Goal: Task Accomplishment & Management: Manage account settings

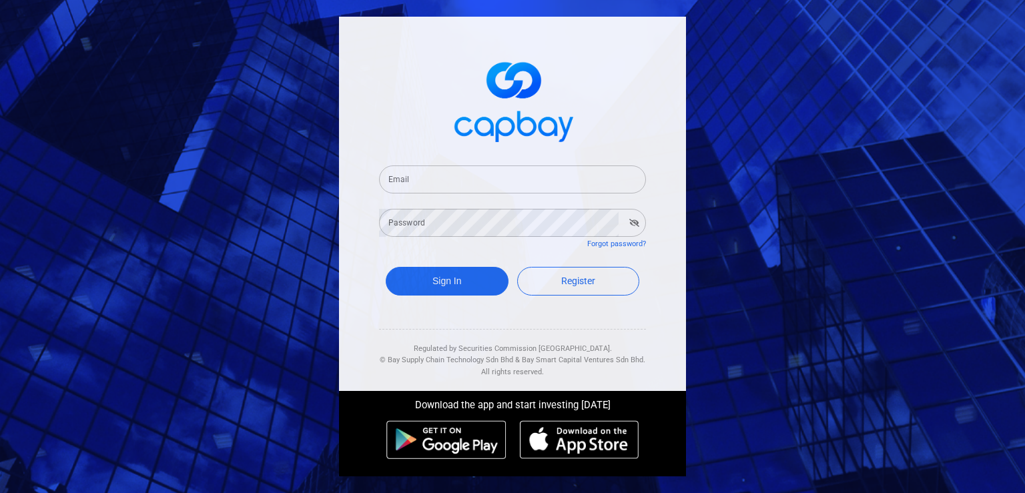
click at [443, 188] on input "Email" at bounding box center [512, 179] width 267 height 28
click at [440, 175] on input "Email" at bounding box center [512, 179] width 267 height 28
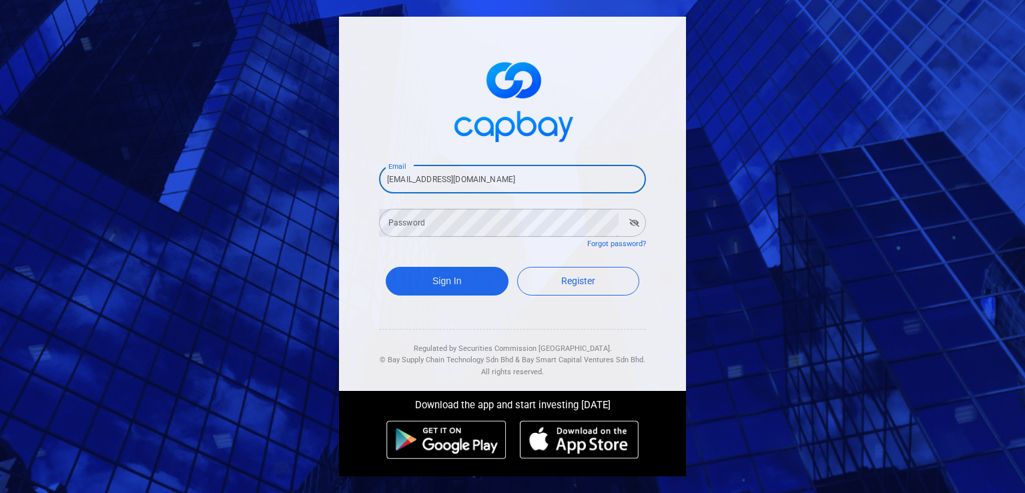
type input "[EMAIL_ADDRESS][DOMAIN_NAME]"
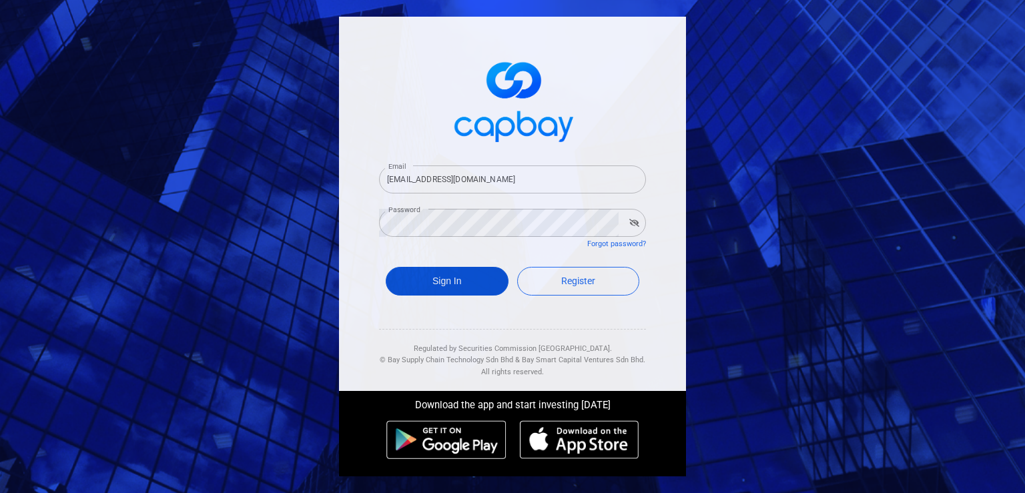
click at [448, 279] on button "Sign In" at bounding box center [447, 281] width 123 height 29
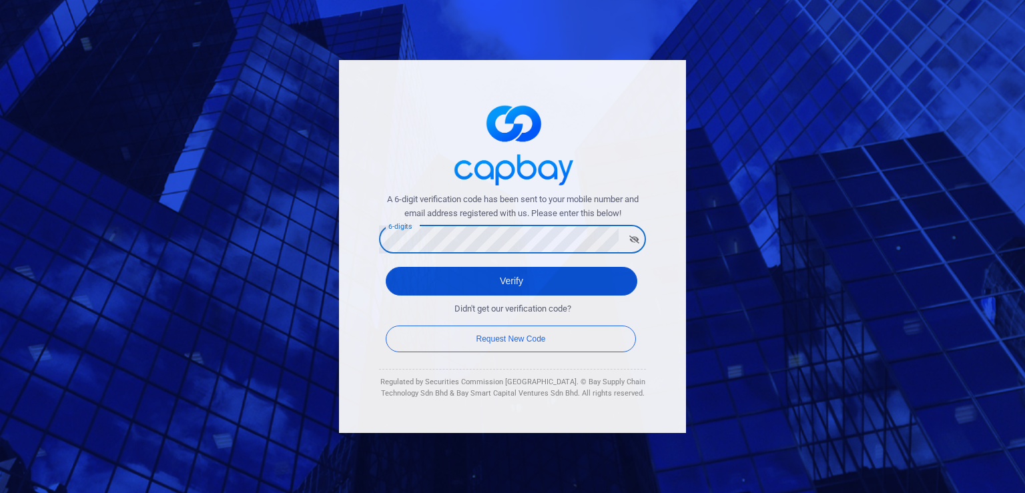
click at [506, 276] on button "Verify" at bounding box center [512, 281] width 252 height 29
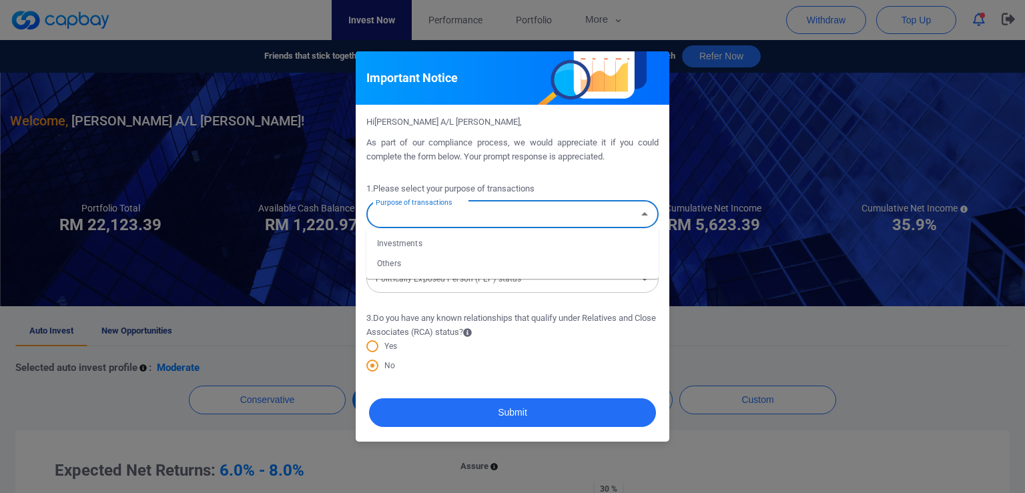
click at [502, 215] on input "Purpose of transactions" at bounding box center [501, 214] width 262 height 25
click at [426, 247] on li "Investments" at bounding box center [512, 244] width 292 height 20
type input "Investments"
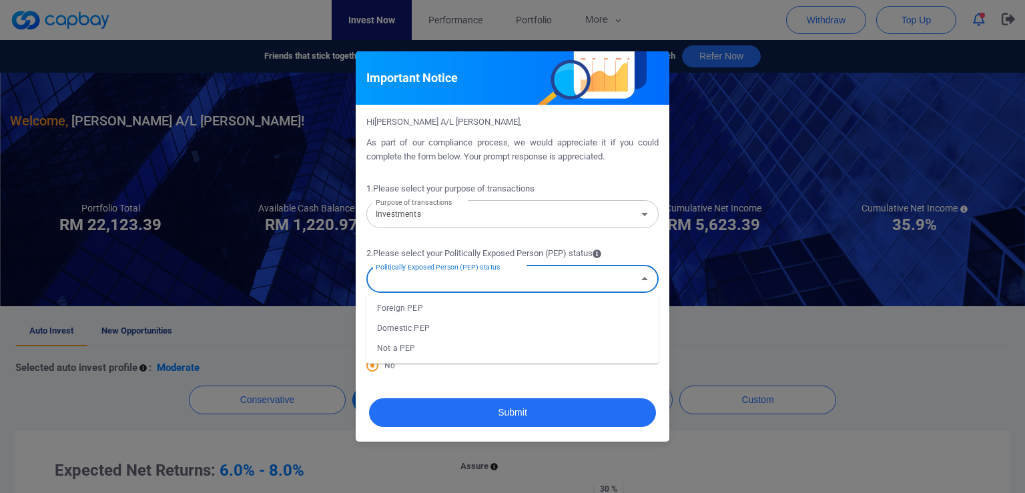
click at [488, 277] on input "Politically Exposed Person (PEP) status" at bounding box center [501, 279] width 262 height 25
click at [398, 351] on li "Not a PEP" at bounding box center [512, 348] width 292 height 20
type input "Not a PEP"
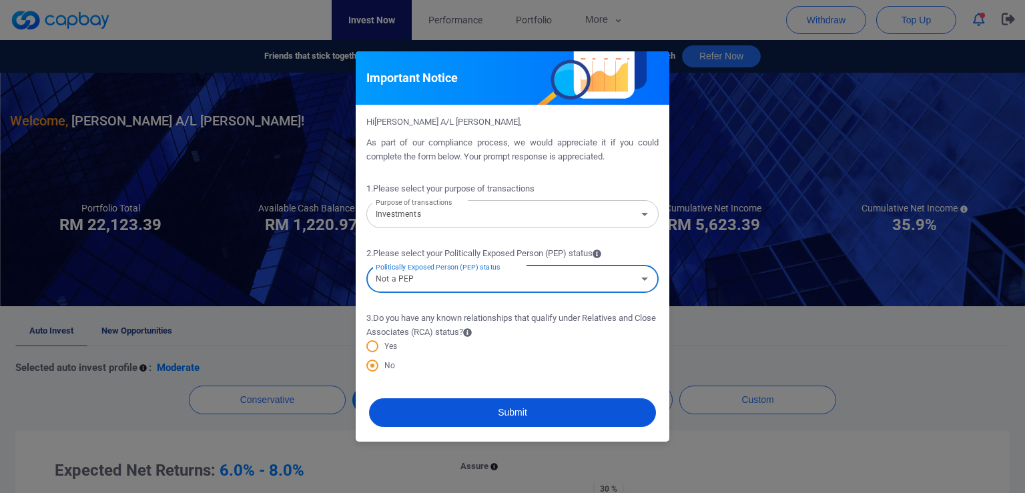
click at [522, 415] on button "Submit" at bounding box center [512, 412] width 287 height 29
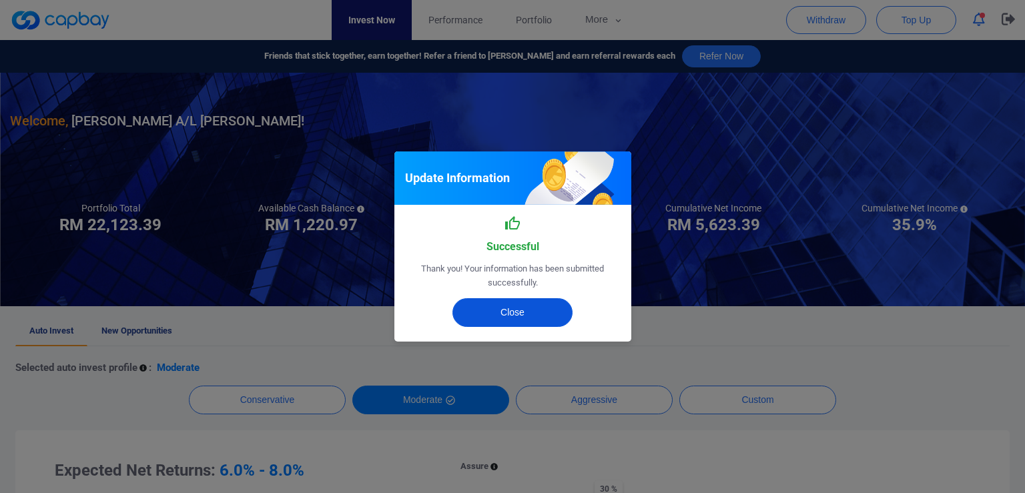
click at [520, 305] on button "Close" at bounding box center [512, 312] width 120 height 29
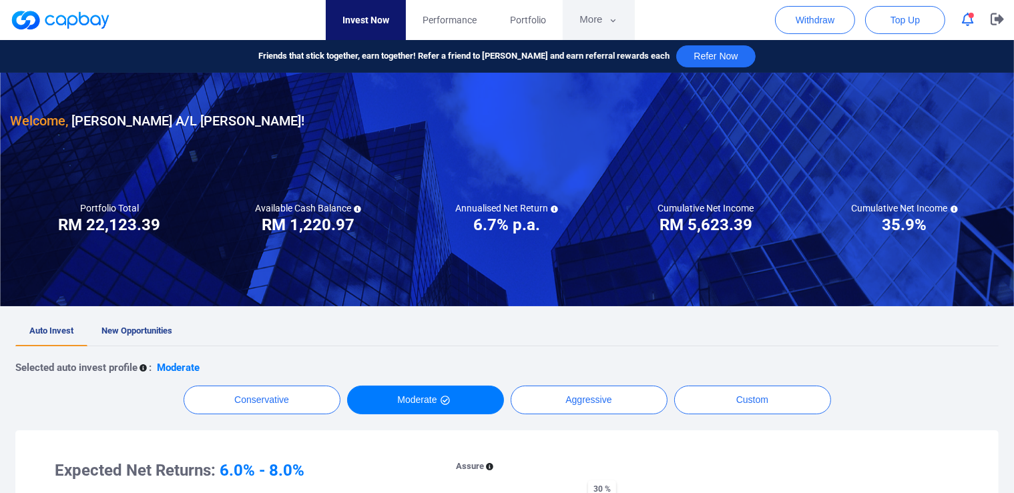
click at [599, 20] on button "More" at bounding box center [597, 20] width 71 height 40
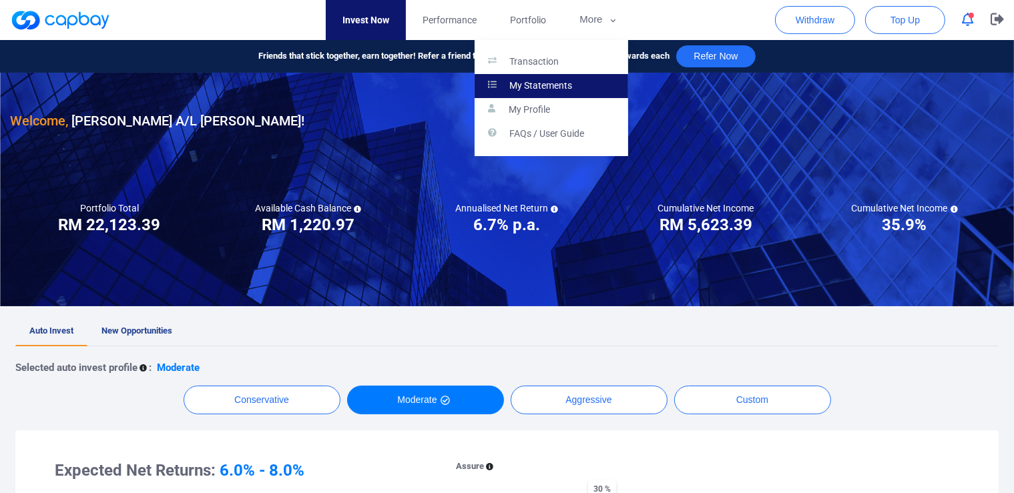
click at [562, 87] on p "My Statements" at bounding box center [541, 86] width 63 height 12
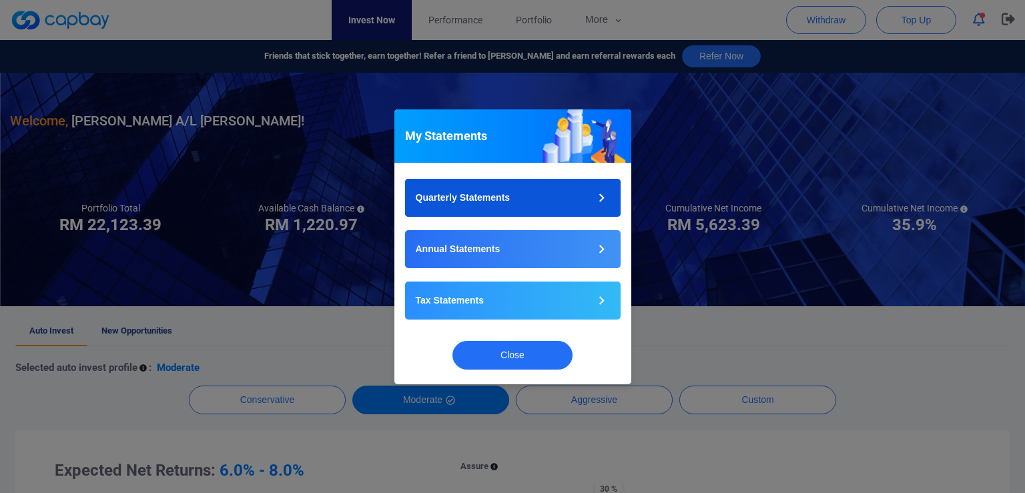
click at [566, 187] on button "Quarterly Statements" at bounding box center [513, 198] width 216 height 38
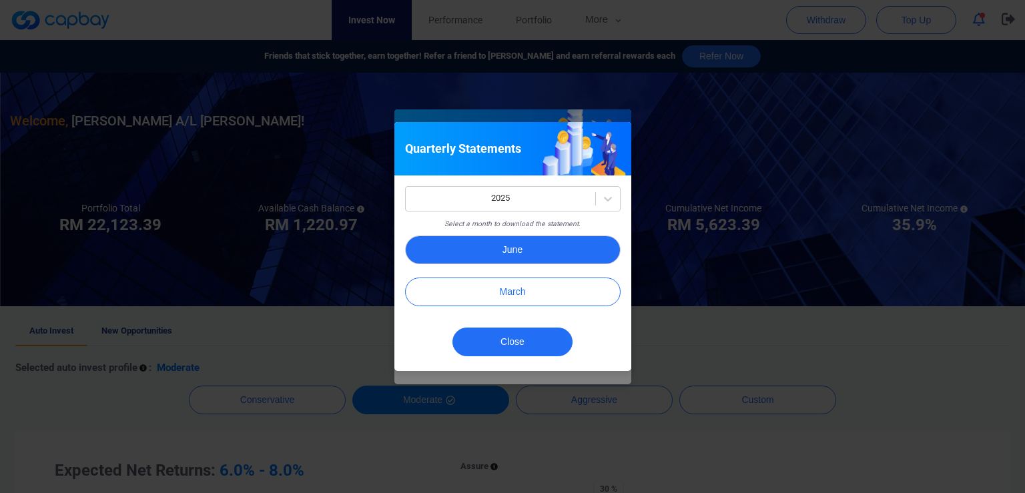
click at [512, 250] on button "June" at bounding box center [513, 250] width 216 height 29
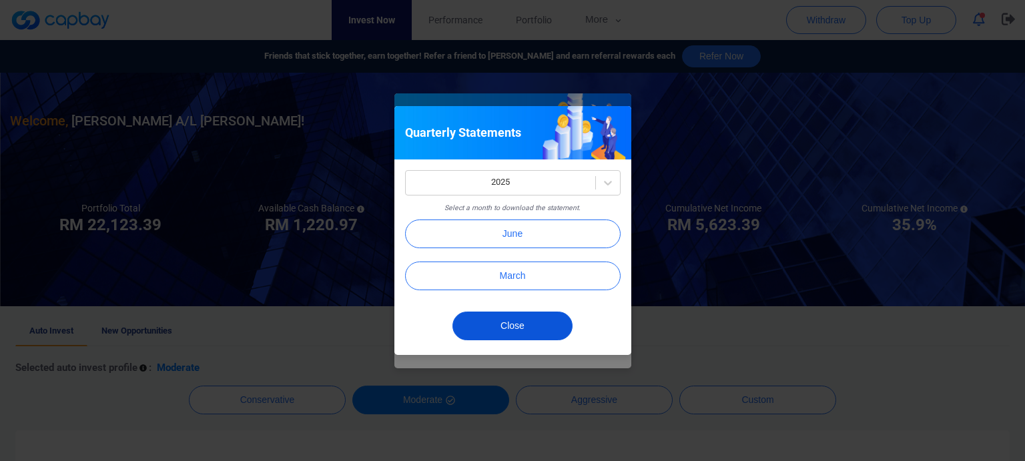
click at [519, 324] on button "Close" at bounding box center [512, 326] width 120 height 29
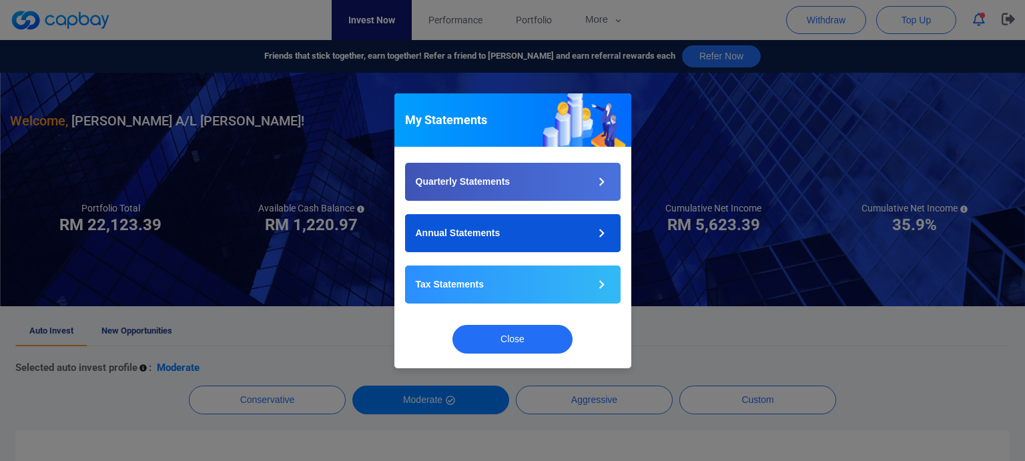
click at [567, 228] on button "Annual Statements" at bounding box center [513, 233] width 216 height 38
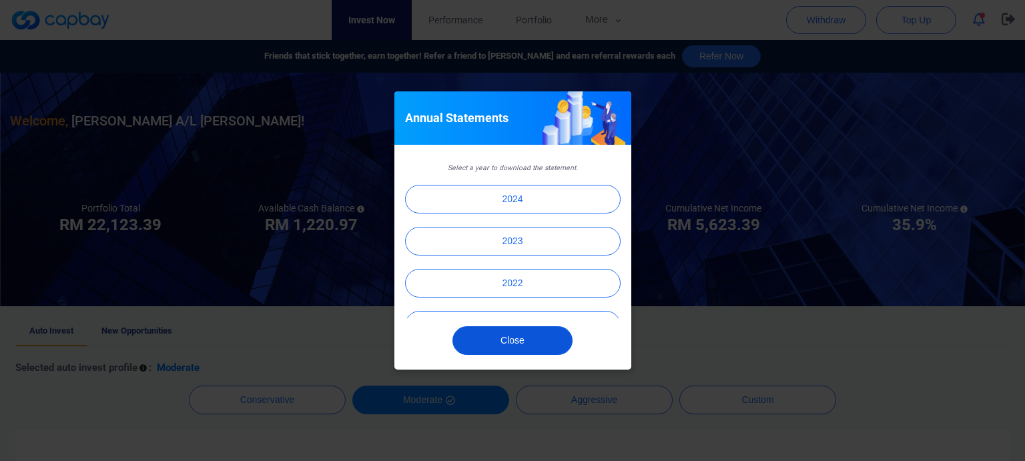
click at [518, 337] on button "Close" at bounding box center [512, 340] width 120 height 29
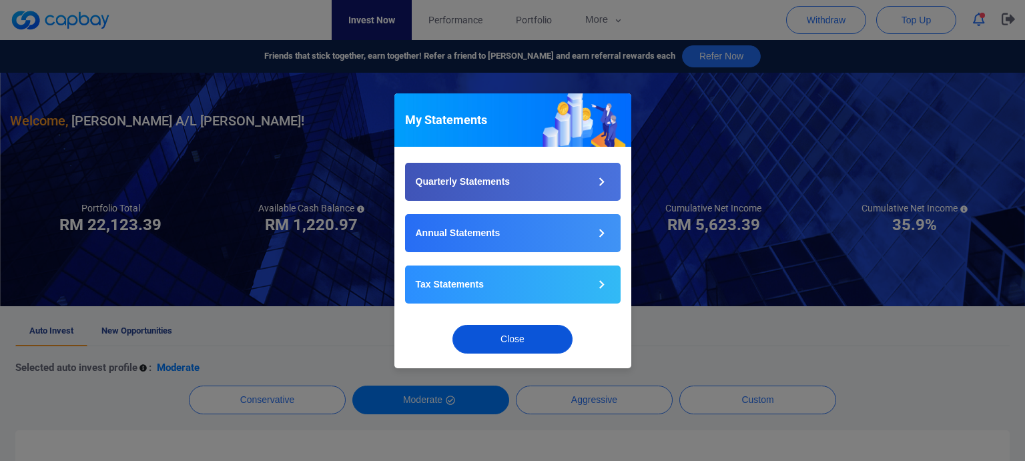
click at [514, 332] on button "Close" at bounding box center [512, 339] width 120 height 29
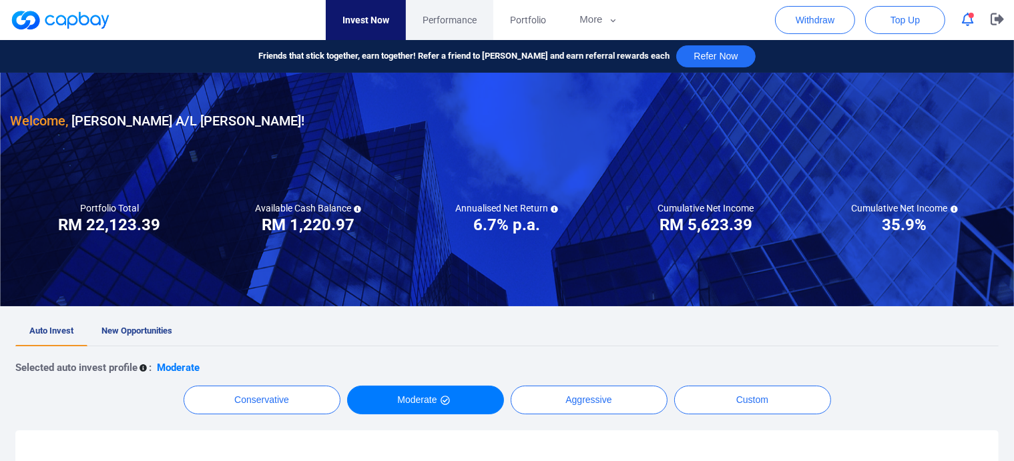
click at [455, 21] on span "Performance" at bounding box center [449, 20] width 54 height 15
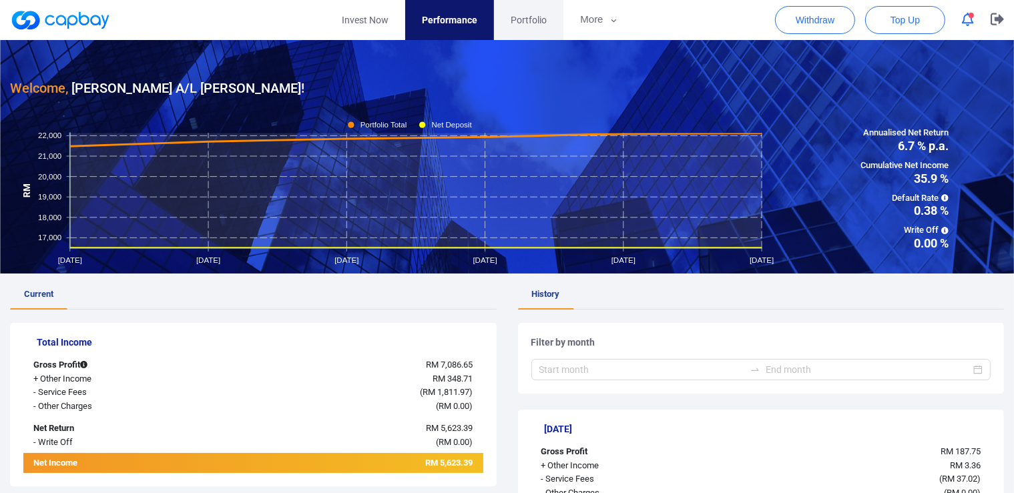
click at [532, 17] on span "Portfolio" at bounding box center [528, 20] width 36 height 15
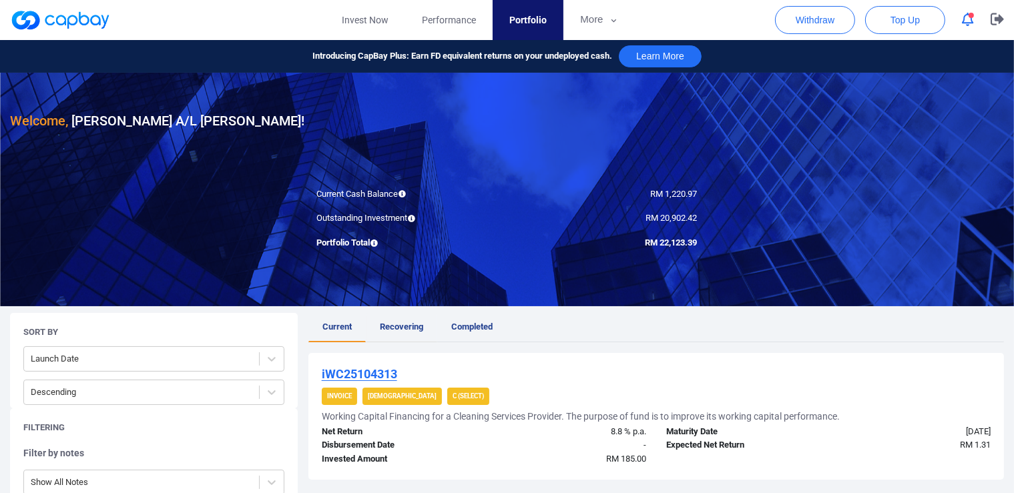
click at [396, 330] on span "Recovering" at bounding box center [401, 327] width 43 height 10
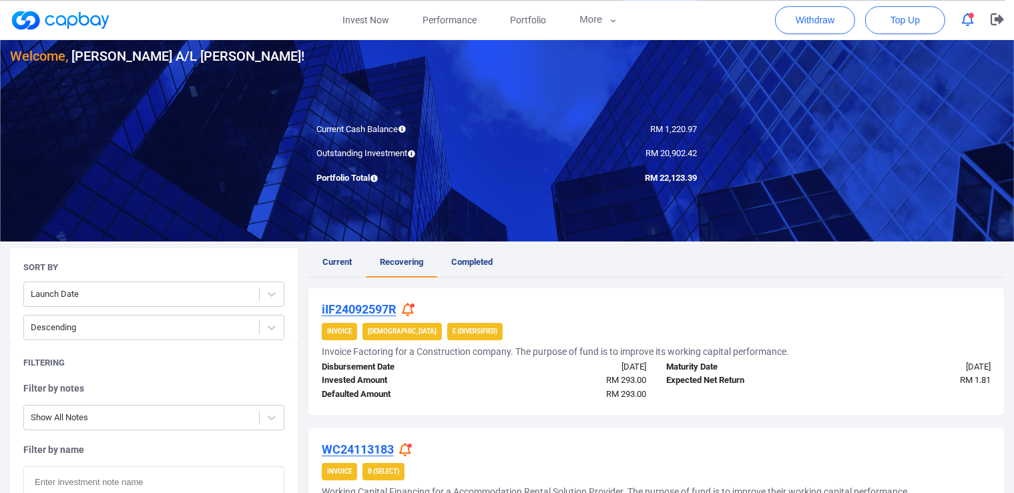
scroll to position [70, 0]
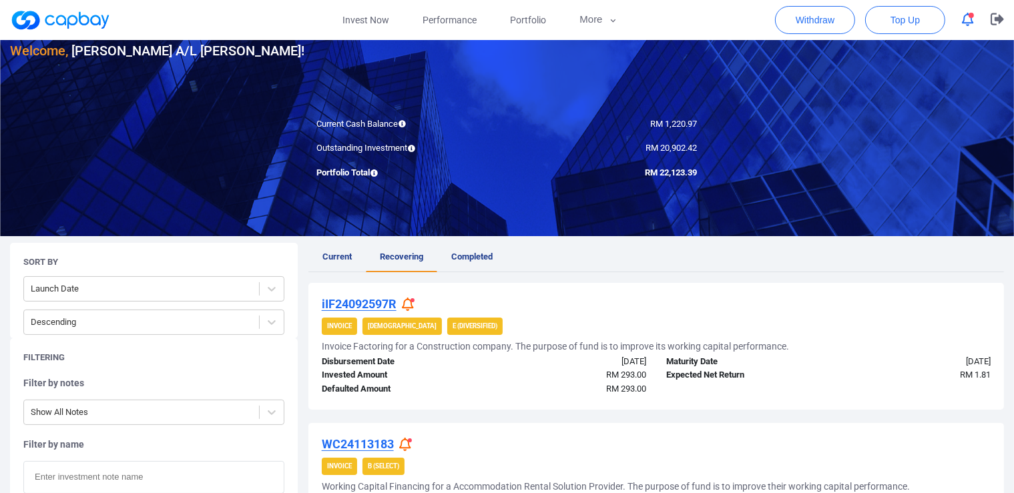
click at [383, 300] on u "iIF24092597R" at bounding box center [359, 304] width 75 height 14
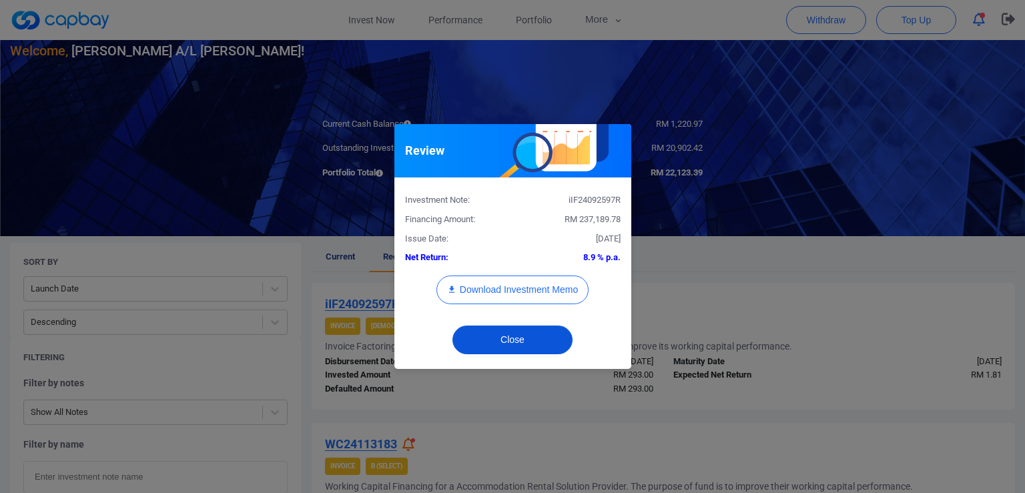
click at [508, 338] on button "Close" at bounding box center [512, 340] width 120 height 29
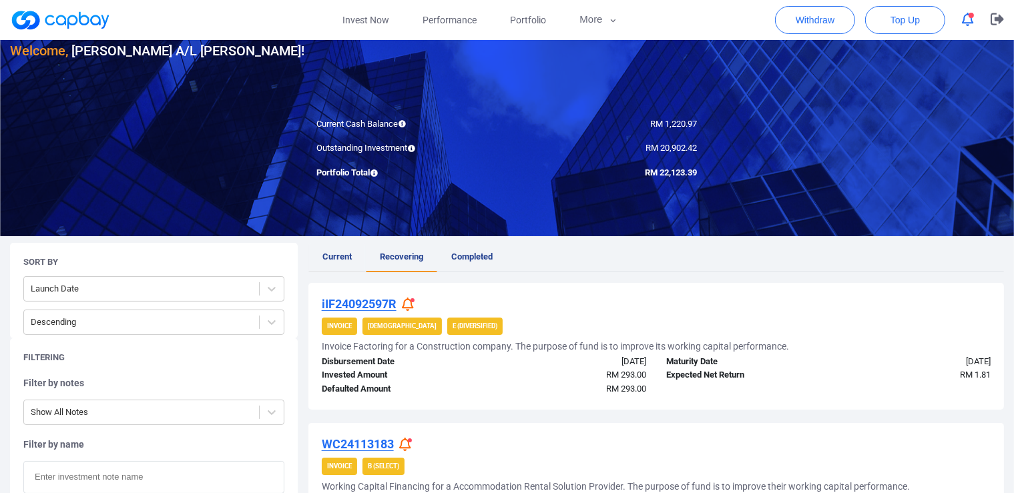
click at [334, 260] on span "Current" at bounding box center [336, 257] width 29 height 10
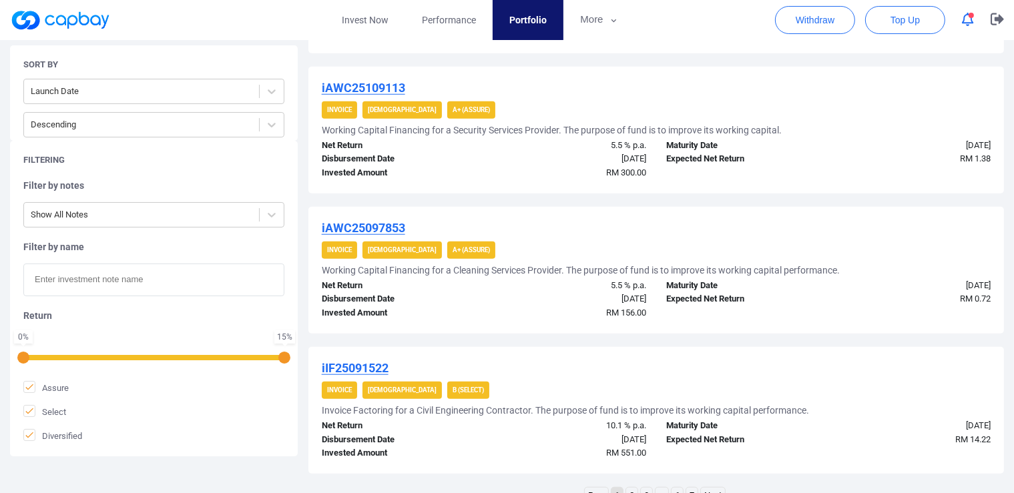
scroll to position [1377, 0]
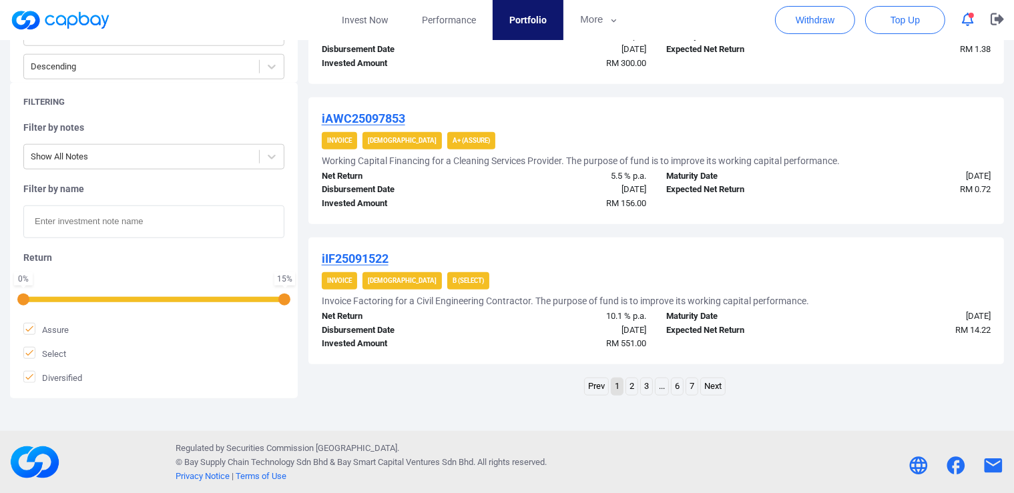
click at [631, 385] on link "2" at bounding box center [631, 386] width 11 height 17
click at [642, 383] on link "3" at bounding box center [639, 386] width 11 height 17
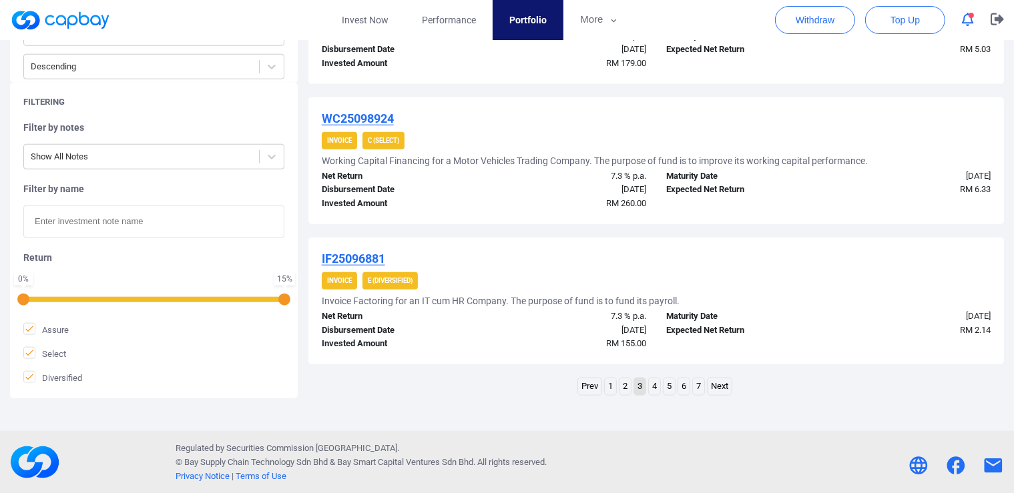
click at [653, 384] on link "4" at bounding box center [654, 386] width 11 height 17
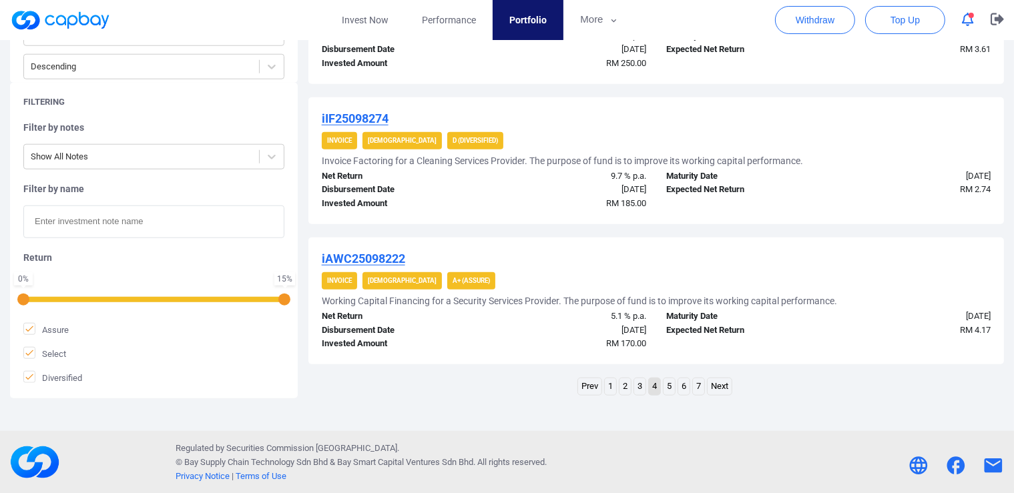
click at [668, 382] on link "5" at bounding box center [668, 386] width 11 height 17
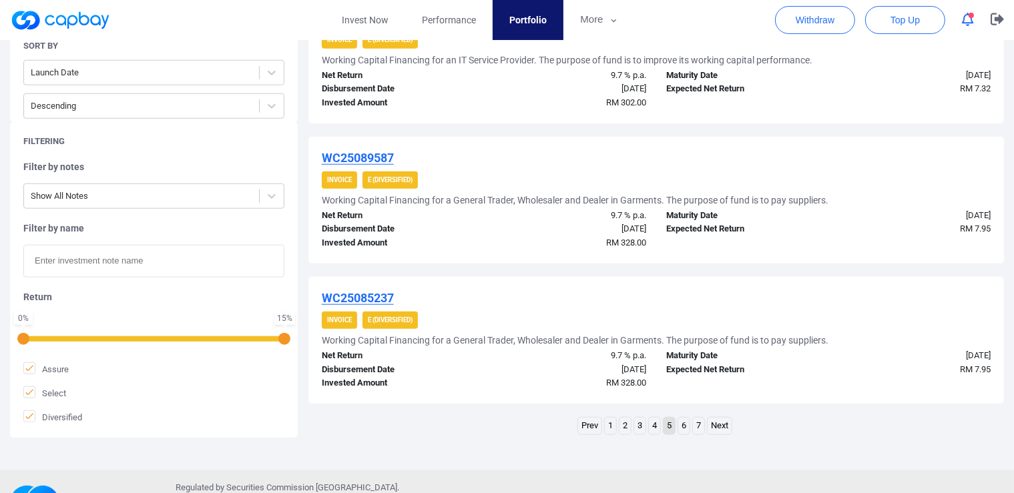
scroll to position [1416, 0]
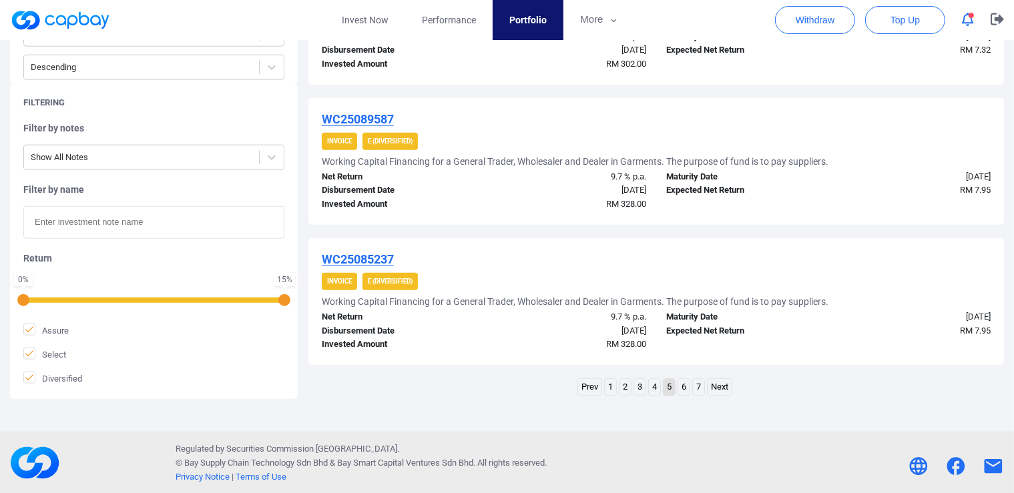
click at [685, 383] on link "6" at bounding box center [683, 387] width 11 height 17
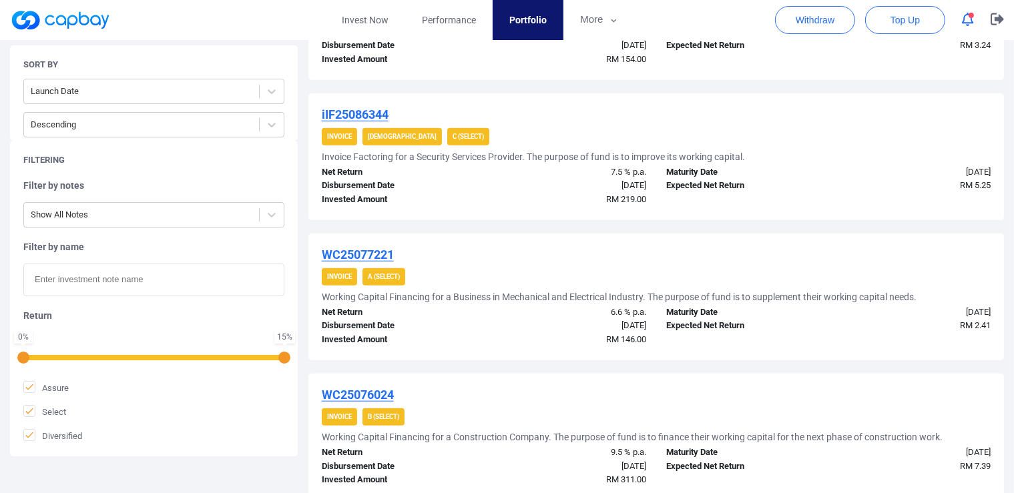
scroll to position [1377, 0]
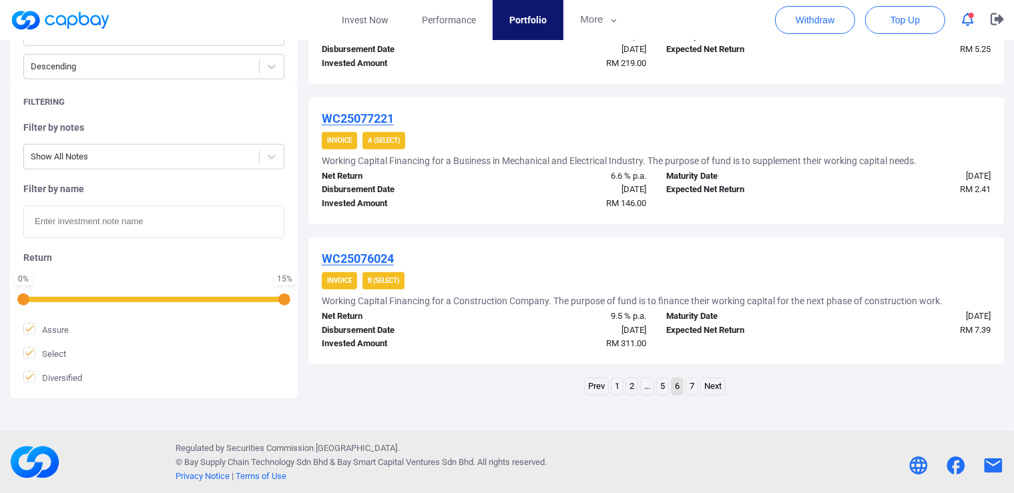
click at [693, 386] on link "7" at bounding box center [691, 386] width 11 height 17
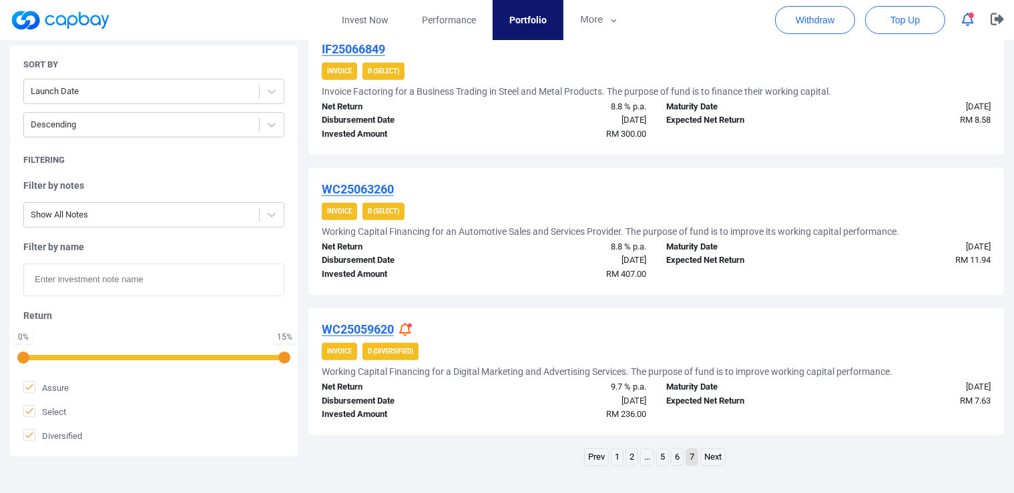
click at [710, 456] on link "Next" at bounding box center [713, 457] width 24 height 17
click at [717, 457] on link "Next" at bounding box center [713, 457] width 24 height 17
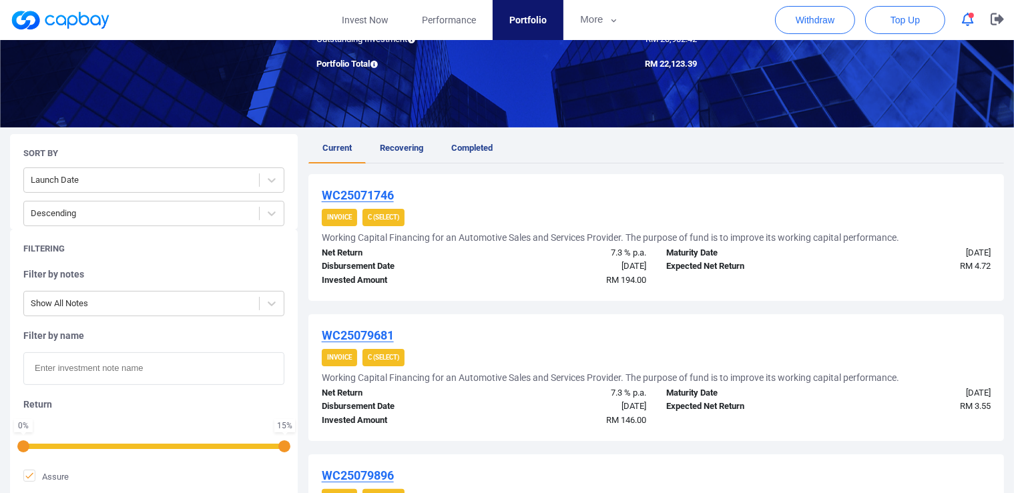
scroll to position [0, 0]
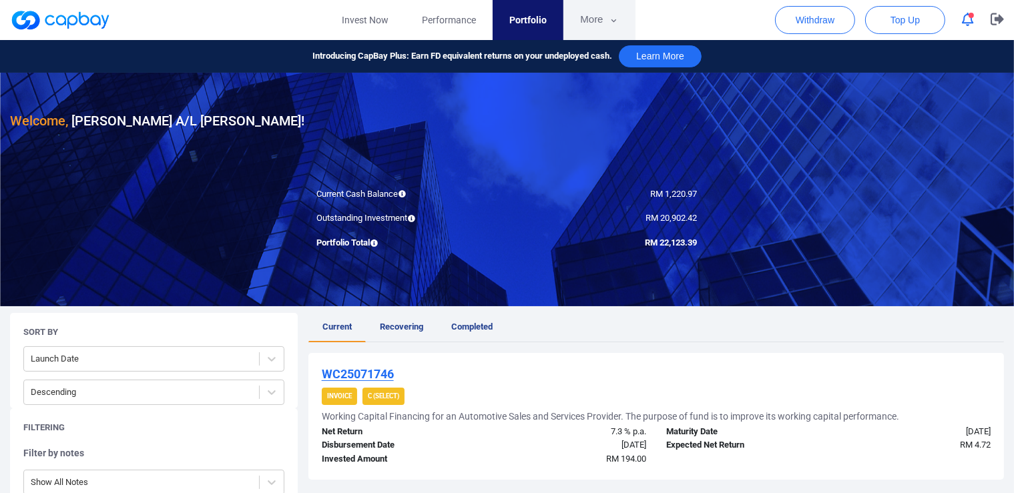
click at [584, 15] on button "More" at bounding box center [598, 20] width 71 height 40
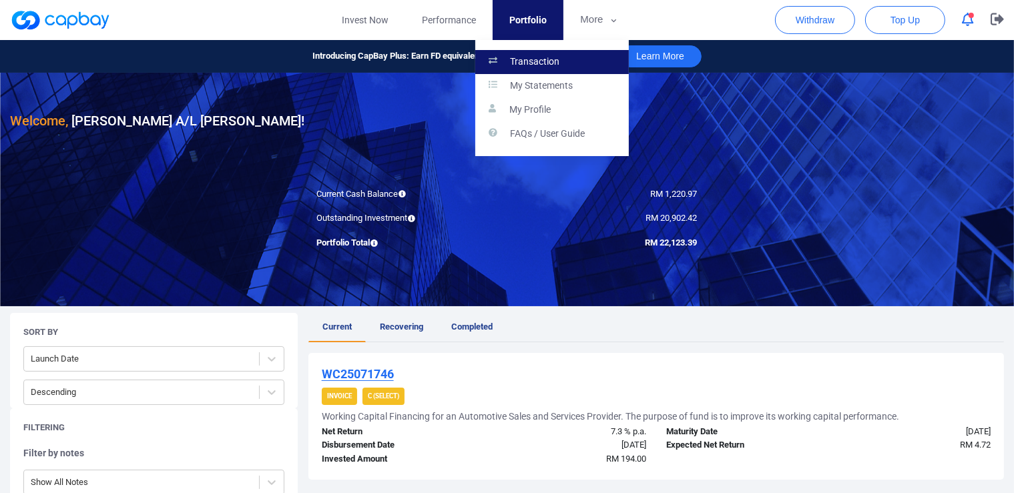
click at [545, 57] on p "Transaction" at bounding box center [534, 62] width 49 height 12
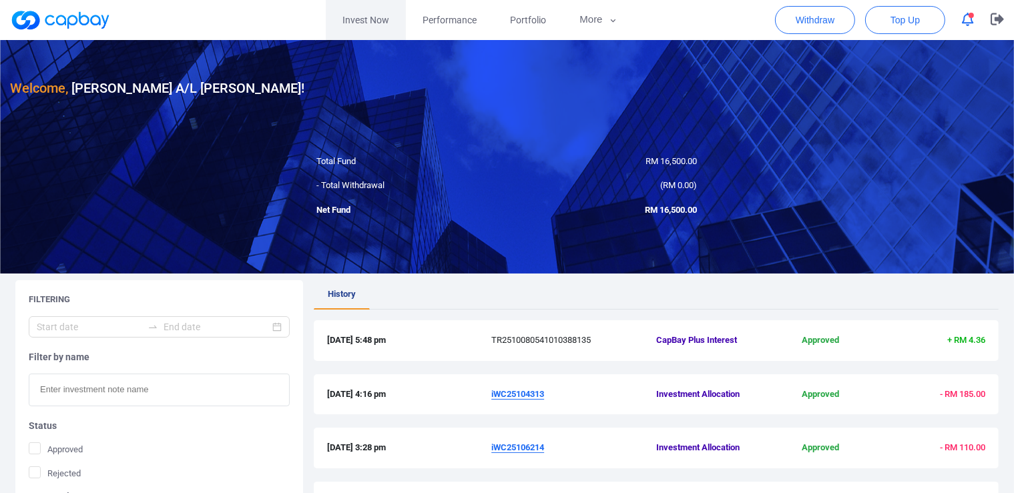
click at [362, 17] on link "Invest Now" at bounding box center [366, 20] width 80 height 40
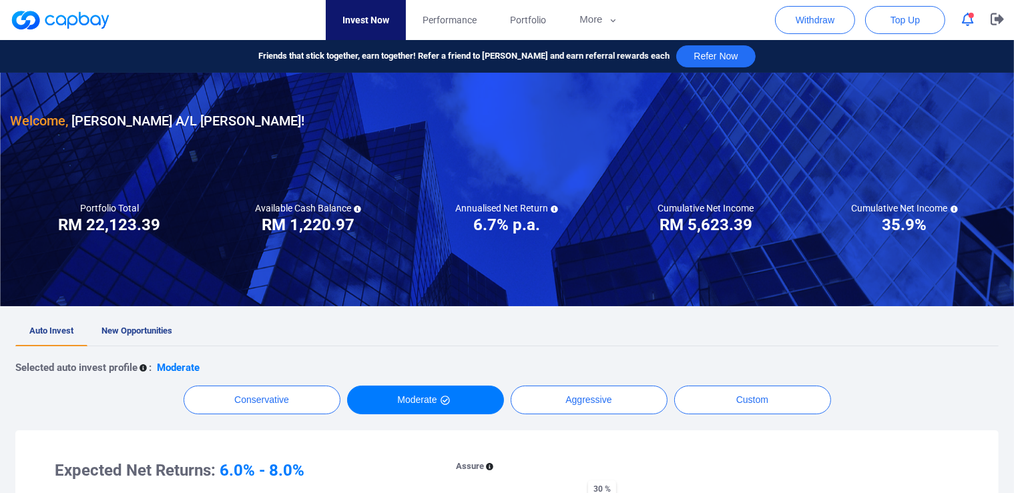
click at [969, 19] on icon "button" at bounding box center [967, 20] width 12 height 14
click at [969, 19] on div at bounding box center [967, 19] width 25 height 21
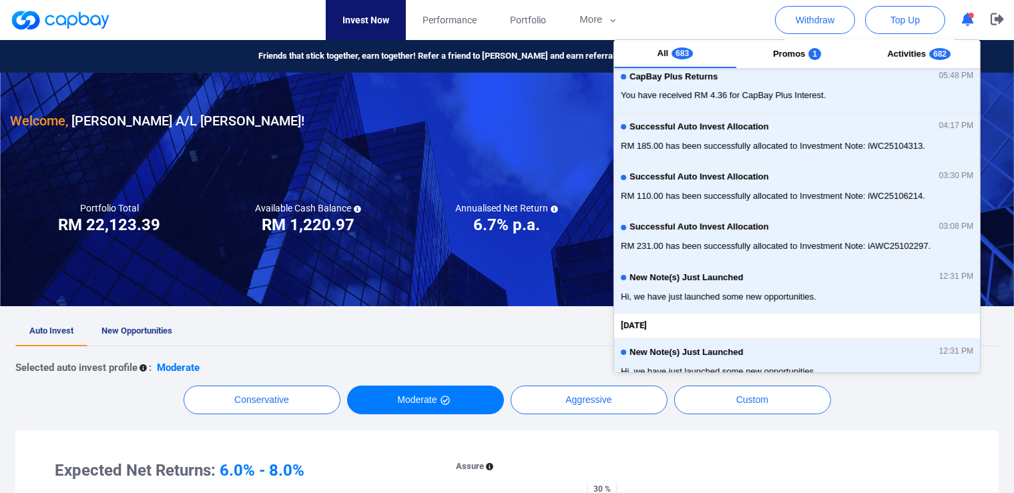
scroll to position [35, 0]
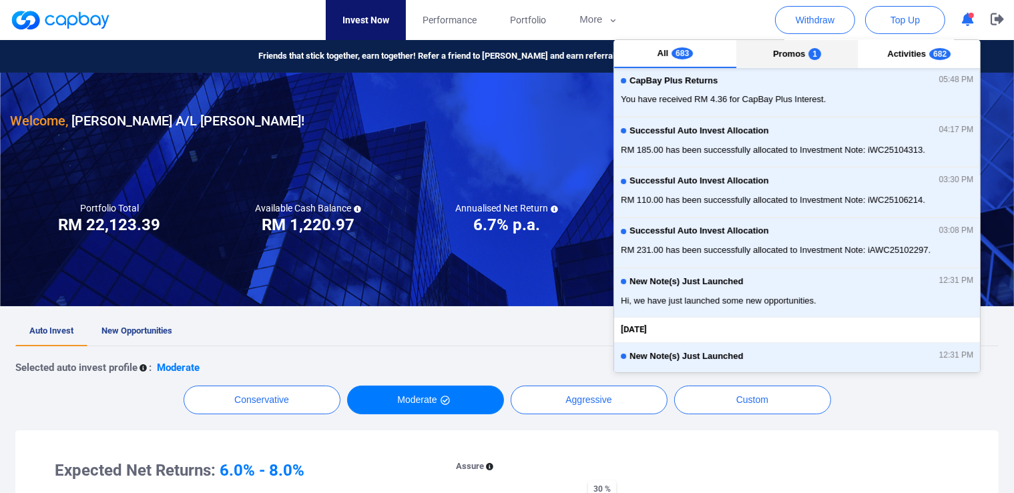
click at [773, 53] on span "Promos" at bounding box center [789, 54] width 32 height 10
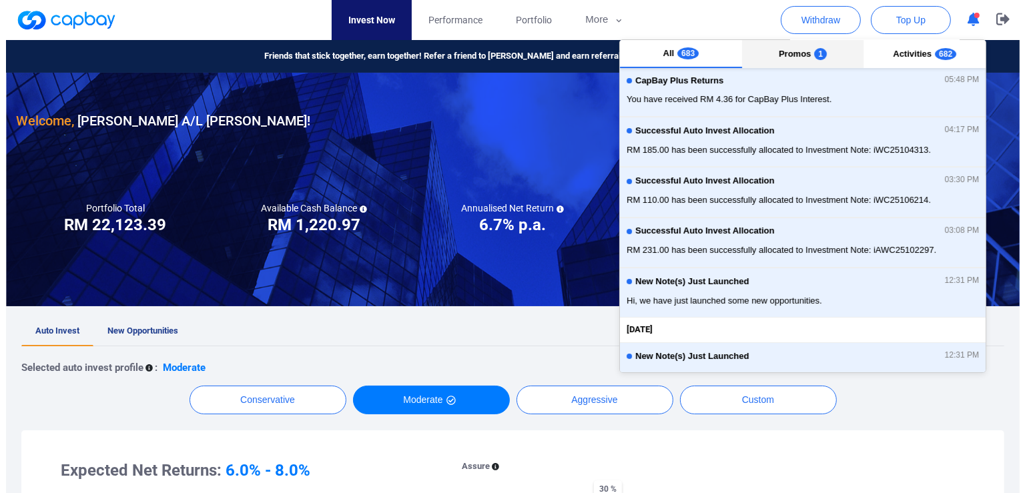
scroll to position [0, 0]
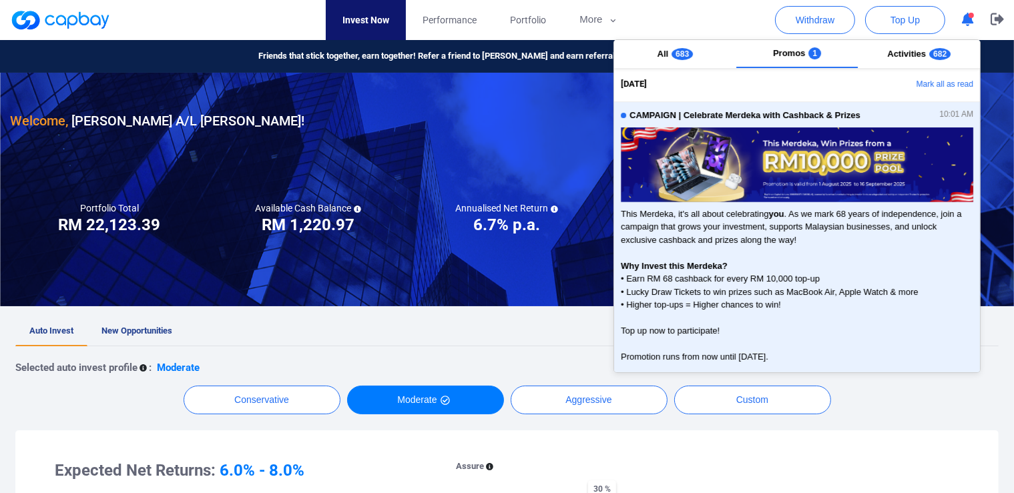
click at [703, 11] on nav "Invest Now Performance Portfolio More Transaction My Statements My Profile FAQs…" at bounding box center [480, 20] width 994 height 40
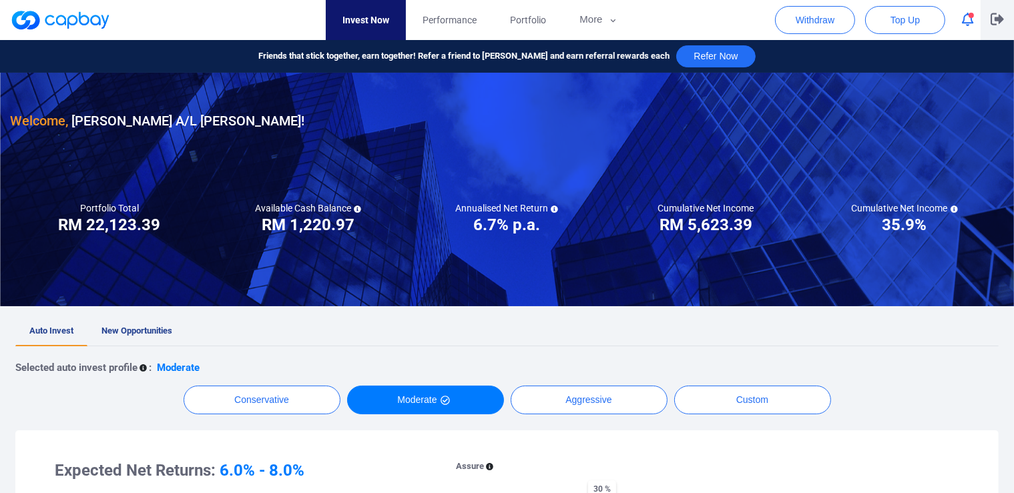
click at [1002, 23] on icon "button" at bounding box center [996, 19] width 13 height 13
